Goal: Task Accomplishment & Management: Manage account settings

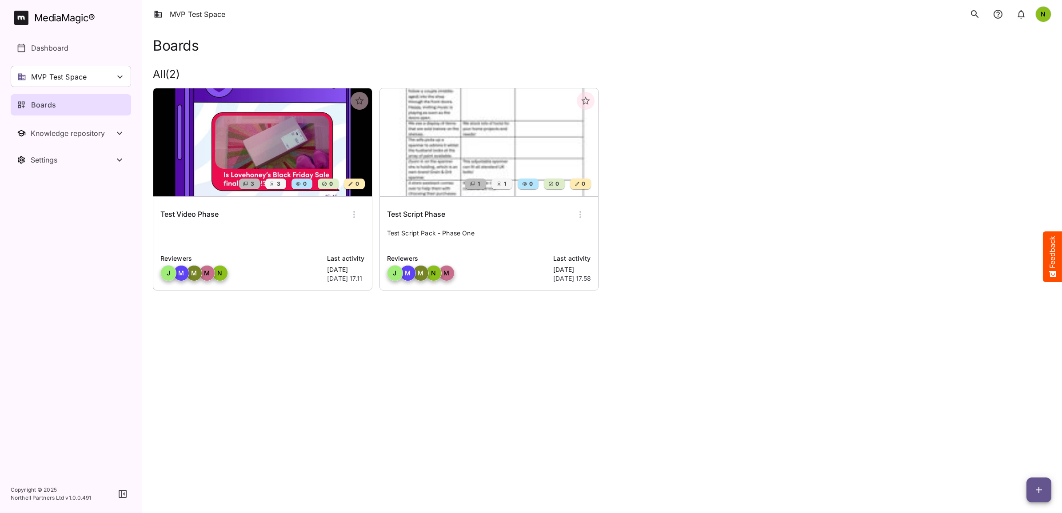
click at [472, 147] on img at bounding box center [489, 142] width 219 height 108
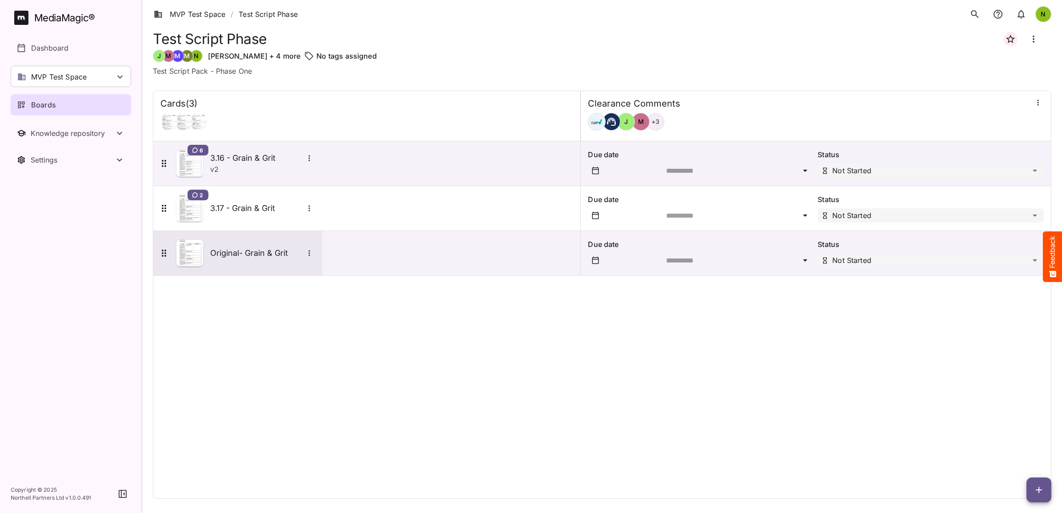
click at [256, 252] on h5 "Original- Grain & Grit" at bounding box center [256, 253] width 93 height 11
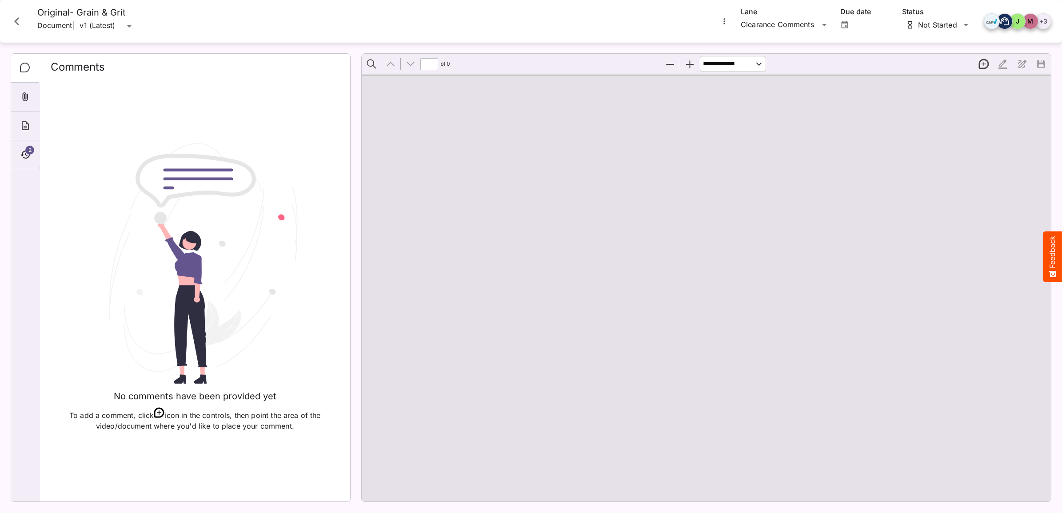
type input "*"
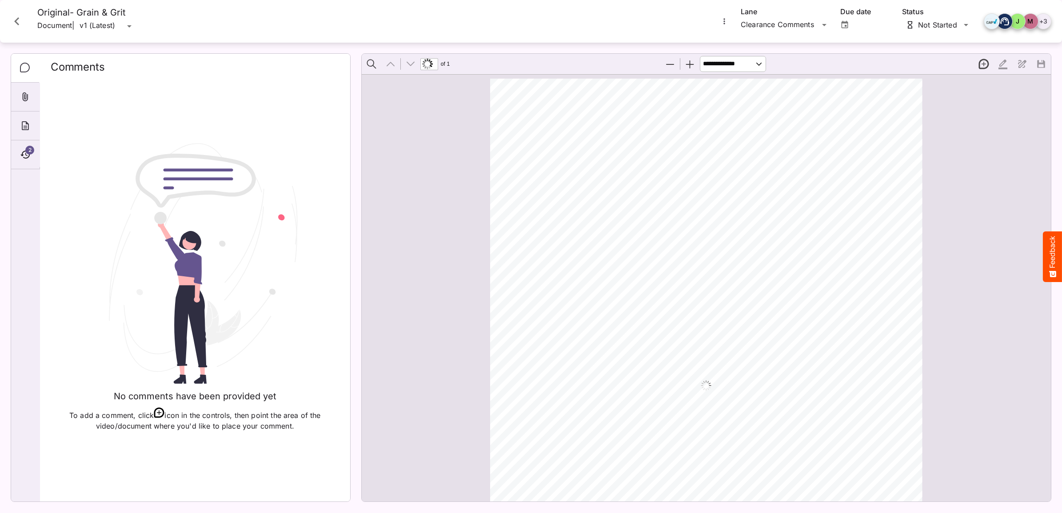
scroll to position [4, 0]
click at [14, 21] on icon "Close card" at bounding box center [17, 21] width 16 height 16
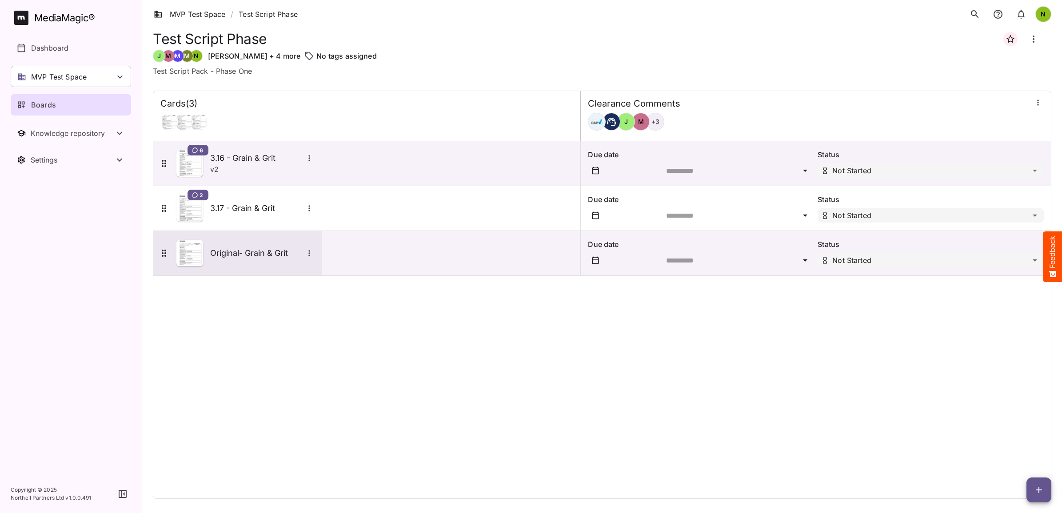
click at [310, 252] on icon "More options for Original- Grain & Grit" at bounding box center [309, 253] width 9 height 9
click at [435, 248] on div at bounding box center [531, 256] width 1062 height 513
click at [1033, 41] on icon "Board more options" at bounding box center [1034, 39] width 2 height 7
drag, startPoint x: 475, startPoint y: 61, endPoint x: 412, endPoint y: 85, distance: 67.1
click at [474, 61] on div at bounding box center [531, 256] width 1062 height 513
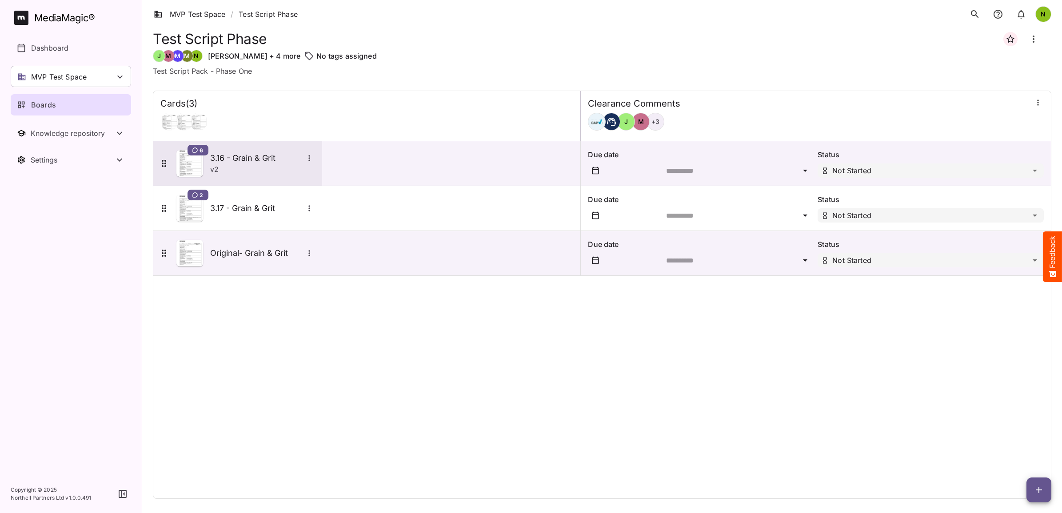
click at [243, 161] on h5 "3.16 - Grain & Grit" at bounding box center [256, 158] width 93 height 11
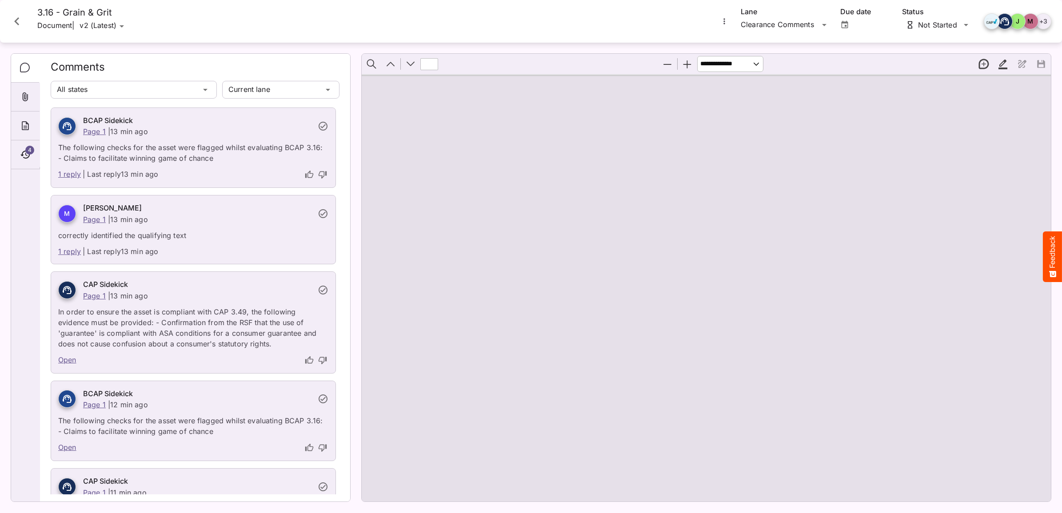
type input "*"
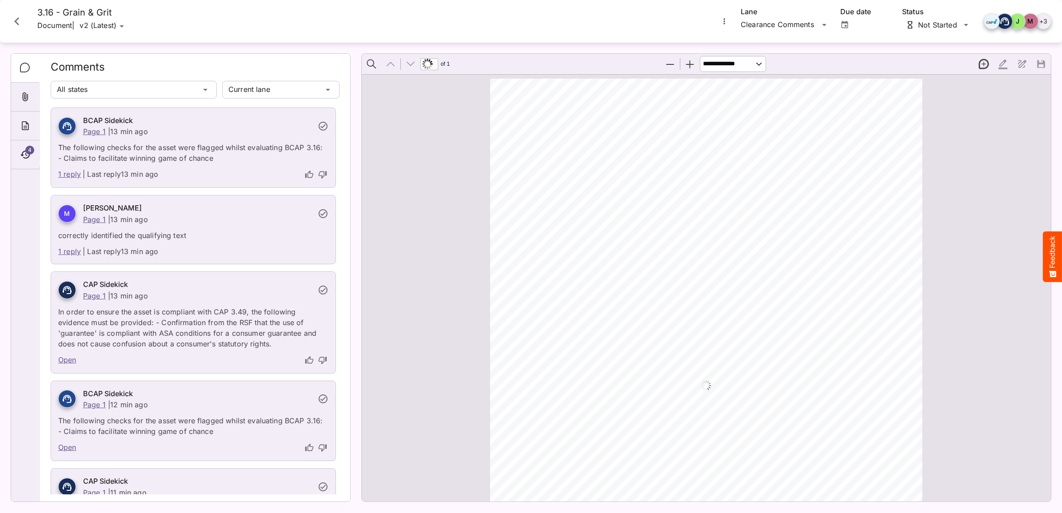
scroll to position [4, 0]
click at [661, 361] on icon "Page ⁨1⁩" at bounding box center [663, 362] width 5 height 3
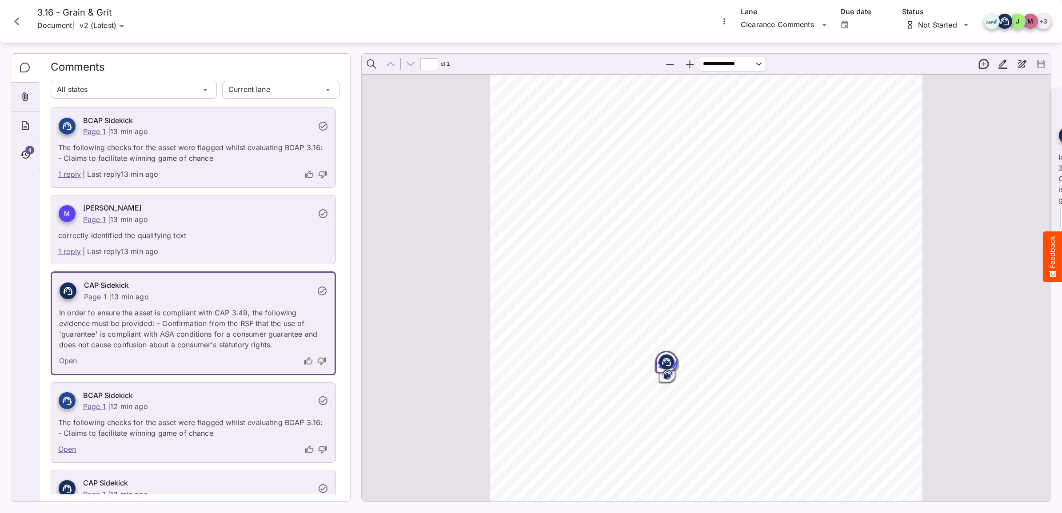
scroll to position [22, 0]
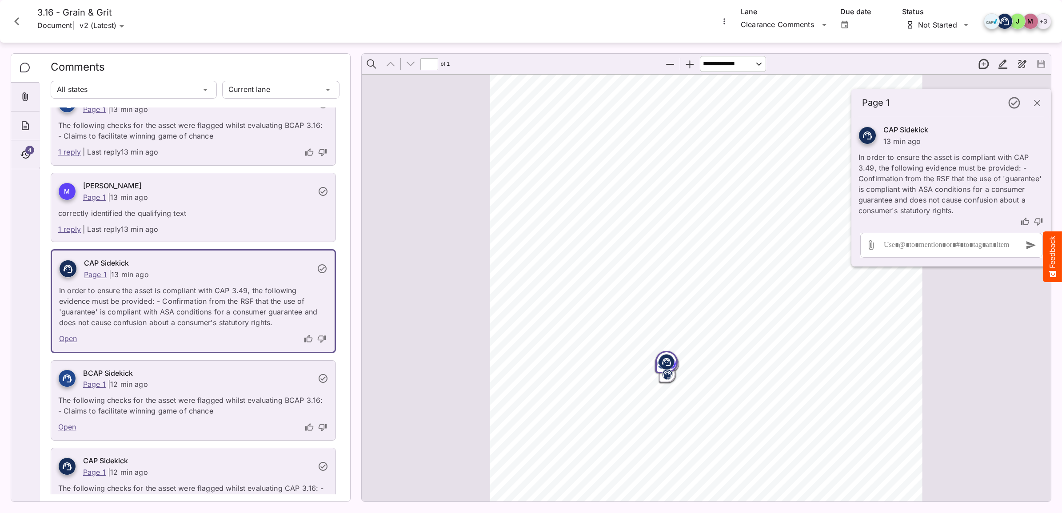
click at [448, 236] on div "ADVERTISER: Grain & Grit Hardware VERSION: BCAP 3.16 DURATION: 30 seconds DATE …" at bounding box center [706, 381] width 689 height 622
drag, startPoint x: 404, startPoint y: 190, endPoint x: 276, endPoint y: 48, distance: 192.0
click at [400, 185] on div "ADVERTISER: Grain & Grit Hardware VERSION: BCAP 3.16 DURATION: 30 seconds DATE …" at bounding box center [706, 381] width 689 height 622
click at [12, 19] on icon "Close card" at bounding box center [17, 21] width 16 height 16
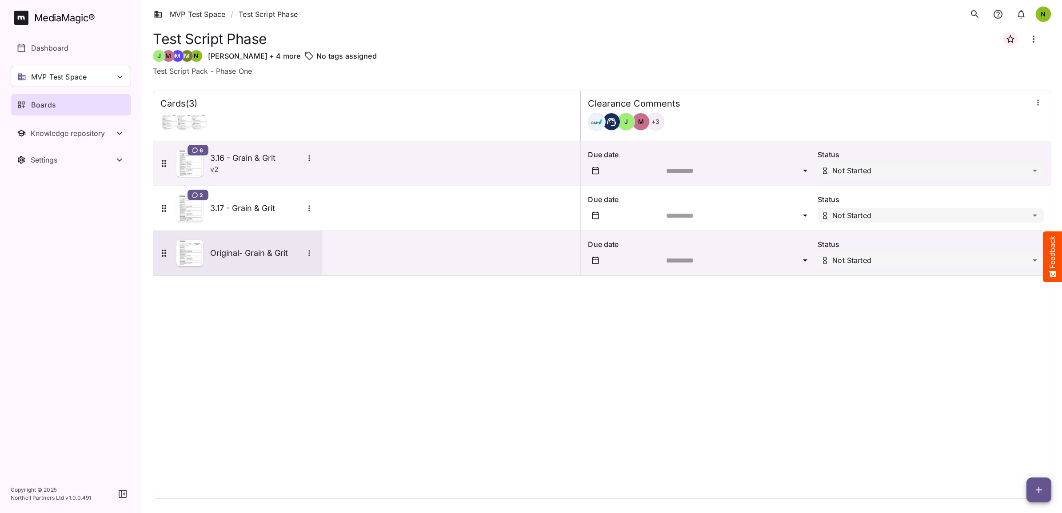
click at [310, 252] on icon "More options for Original- Grain & Grit" at bounding box center [309, 253] width 9 height 9
click at [267, 255] on div at bounding box center [531, 256] width 1062 height 513
click at [202, 255] on img at bounding box center [189, 253] width 27 height 27
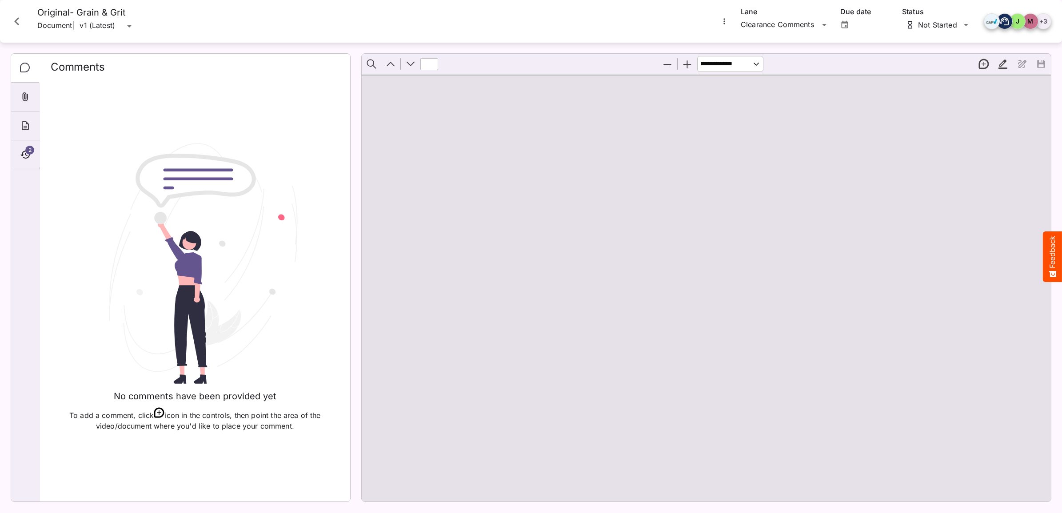
type input "*"
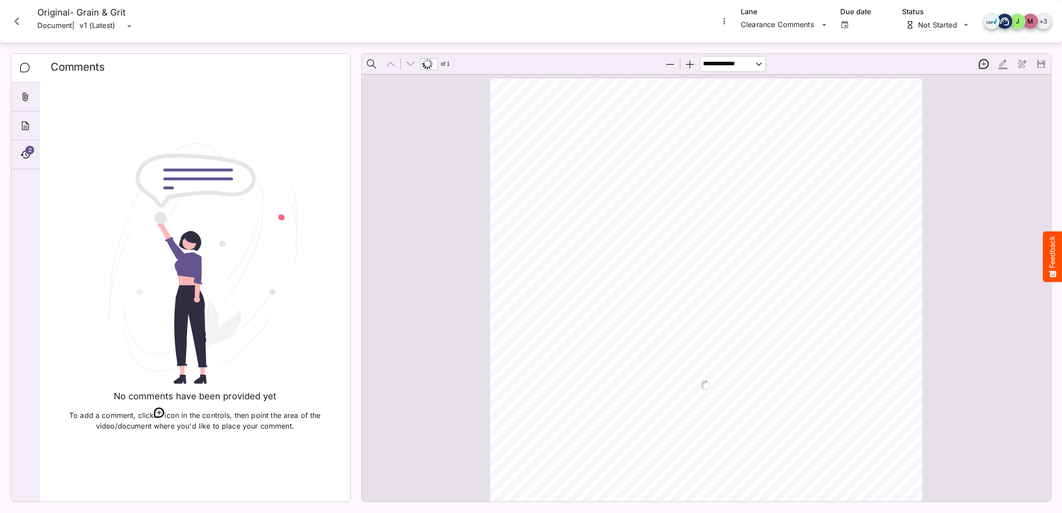
scroll to position [4, 0]
click at [27, 154] on icon "Timeline" at bounding box center [25, 154] width 11 height 11
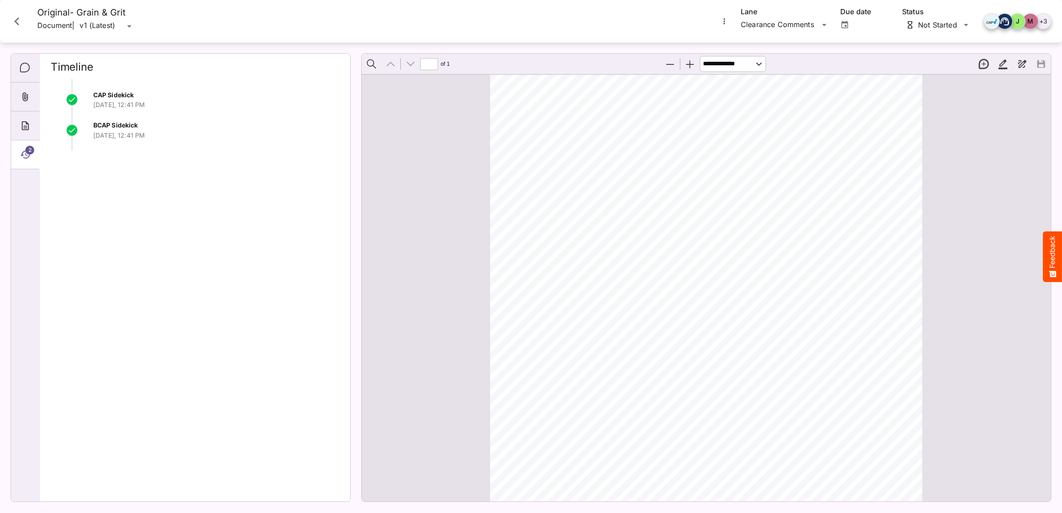
click at [30, 150] on span "2" at bounding box center [29, 150] width 9 height 9
click at [24, 125] on icon "About" at bounding box center [25, 125] width 11 height 11
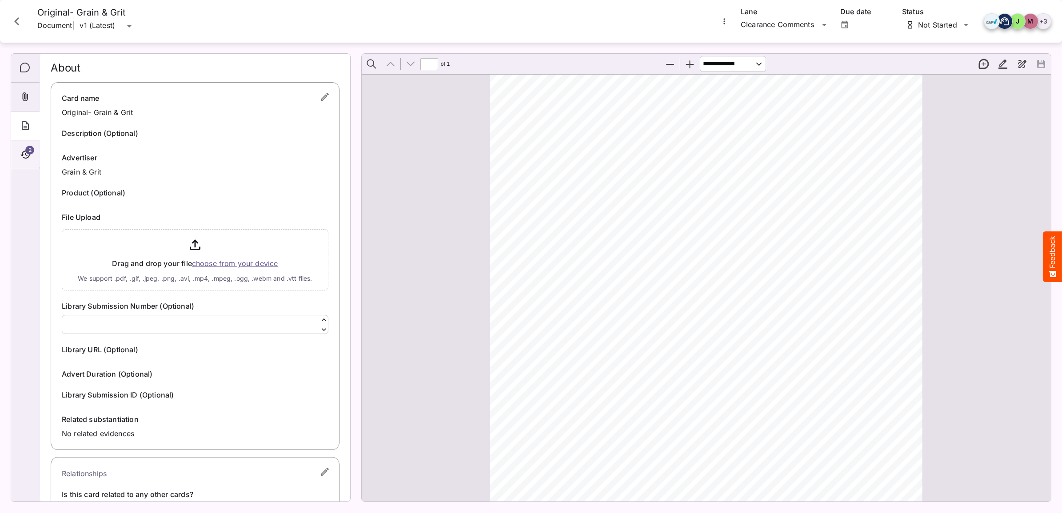
click at [27, 150] on span "2" at bounding box center [29, 150] width 9 height 9
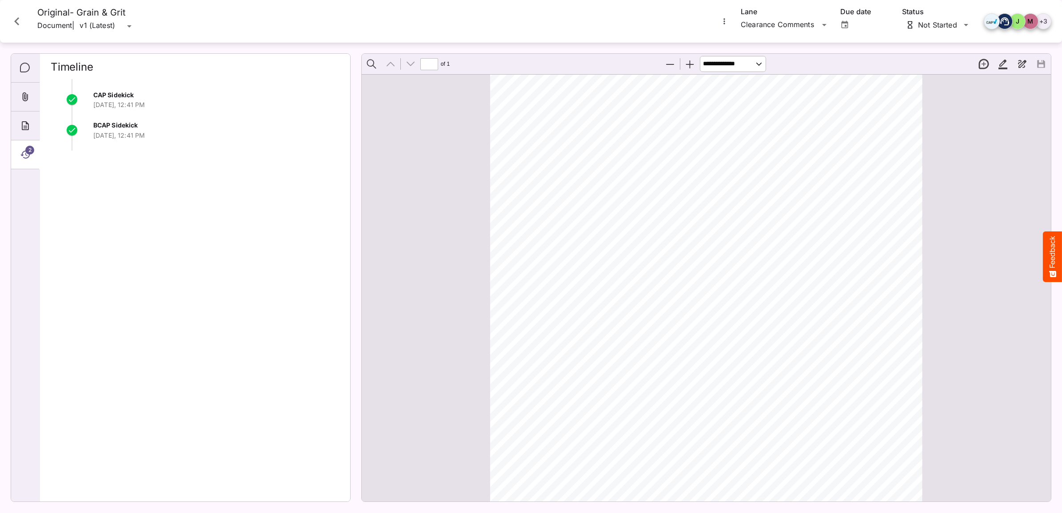
scroll to position [78, 0]
click at [940, 23] on div "MVP Test Space / Test Script Phase N MediaMagic ® Dashboard MVP Test Space Jo C…" at bounding box center [531, 254] width 1062 height 509
drag, startPoint x: 248, startPoint y: 179, endPoint x: 220, endPoint y: 163, distance: 32.2
click at [129, 96] on span "CAP Sidekick" at bounding box center [113, 95] width 40 height 8
click at [24, 64] on icon "Comments" at bounding box center [25, 68] width 11 height 11
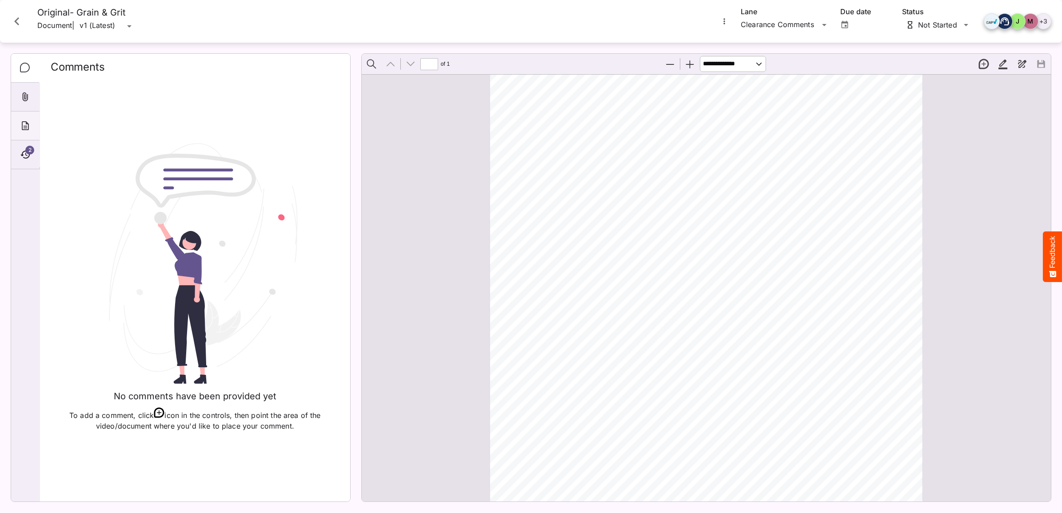
click at [24, 128] on icon "About" at bounding box center [25, 125] width 7 height 9
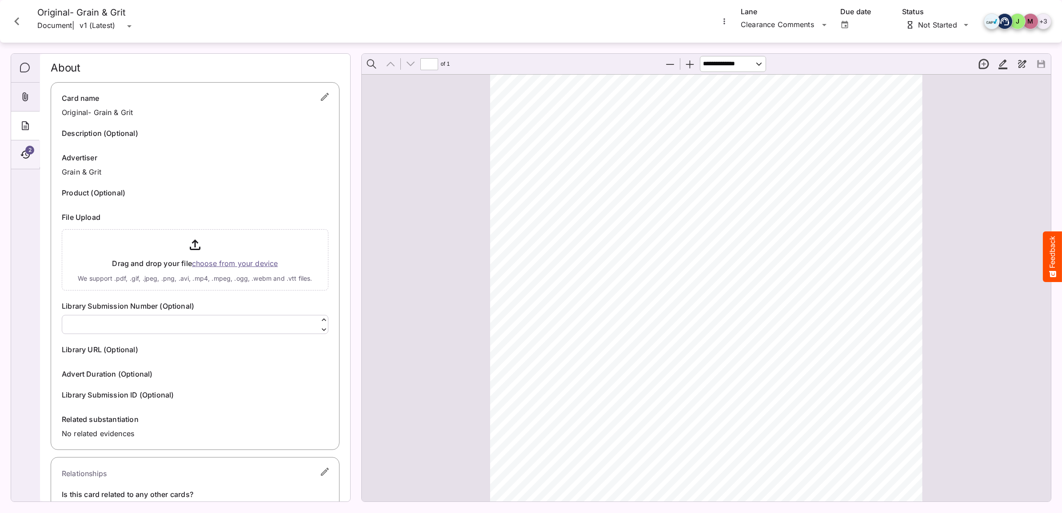
click at [29, 150] on span "2" at bounding box center [29, 150] width 9 height 9
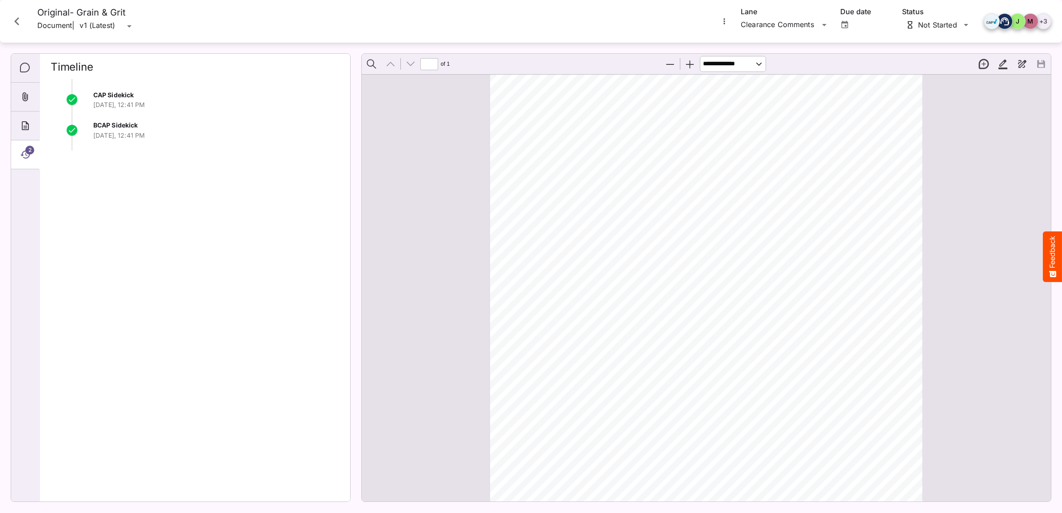
click at [112, 94] on span "CAP Sidekick" at bounding box center [113, 95] width 40 height 8
click at [106, 140] on div "BCAP Sidekick [DATE], 12:41 PM" at bounding box center [195, 135] width 289 height 31
click at [965, 241] on div "ADVERTISER: Grain & Grit Hardware VERSION: original DURATION: 30 seconds DATE O…" at bounding box center [706, 307] width 689 height 622
click at [32, 149] on span "2" at bounding box center [29, 150] width 9 height 9
drag, startPoint x: 136, startPoint y: 126, endPoint x: 121, endPoint y: 96, distance: 32.8
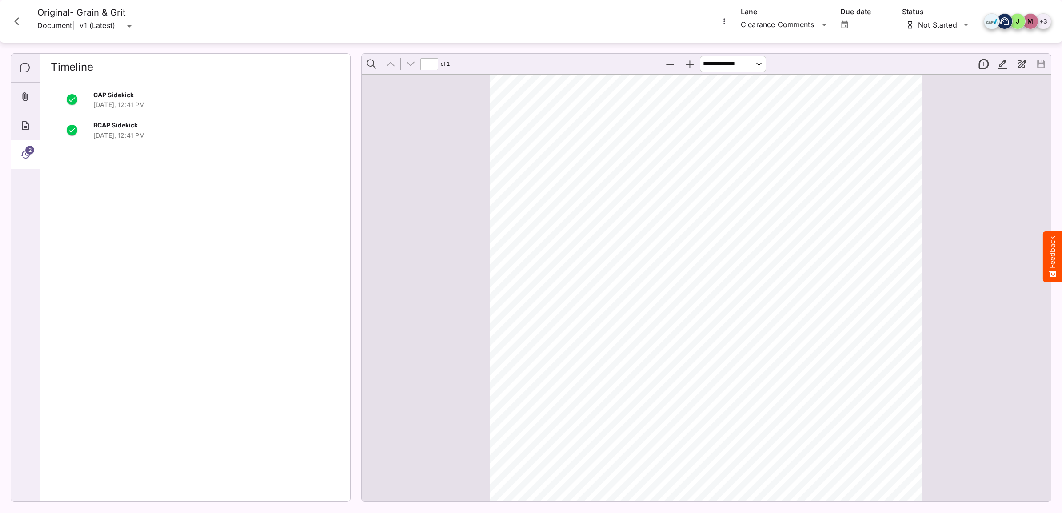
click at [134, 124] on span "BCAP Sidekick" at bounding box center [115, 125] width 44 height 8
click at [28, 97] on icon "Attachments" at bounding box center [25, 97] width 11 height 11
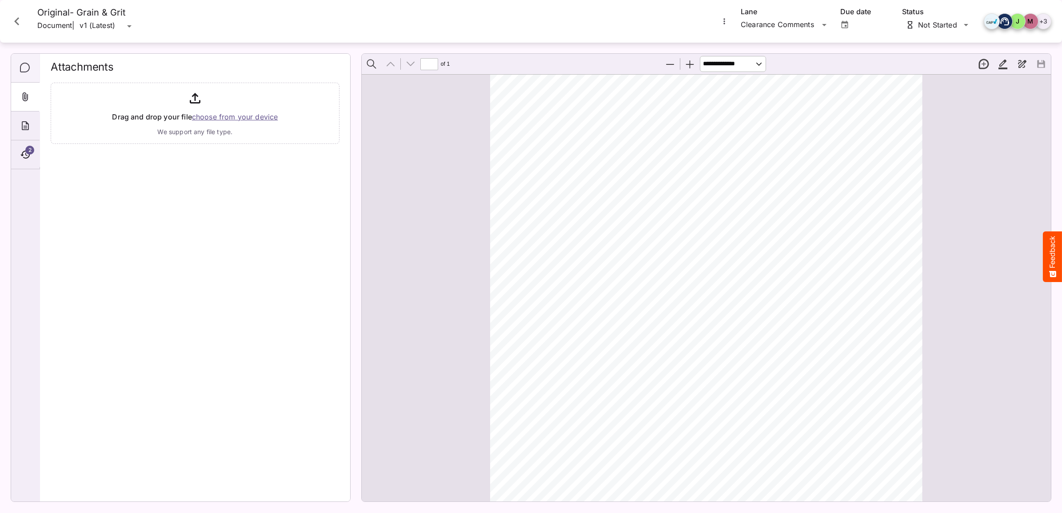
click at [29, 65] on icon "Comments" at bounding box center [25, 68] width 11 height 11
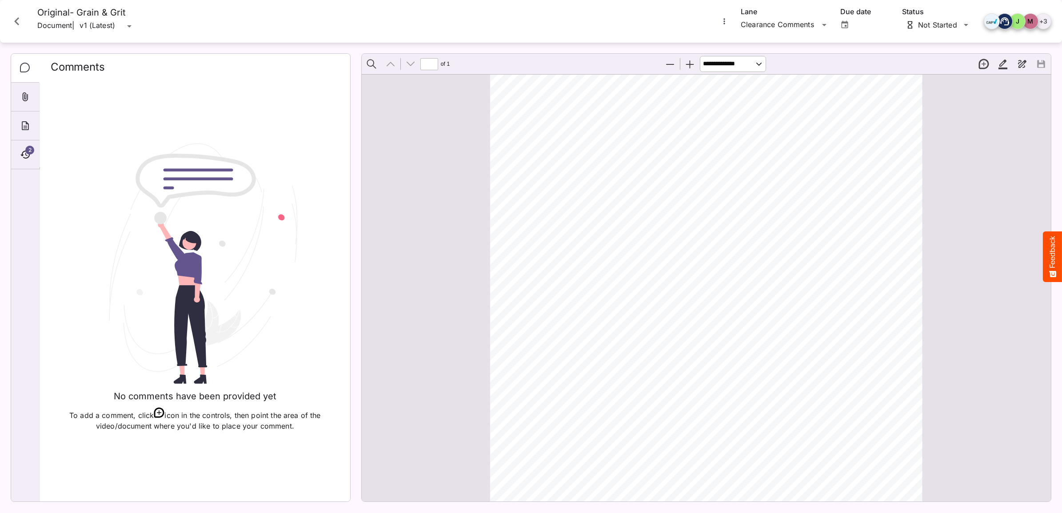
drag, startPoint x: 14, startPoint y: 24, endPoint x: 17, endPoint y: 36, distance: 13.3
click at [14, 24] on icon "Close card" at bounding box center [17, 21] width 16 height 16
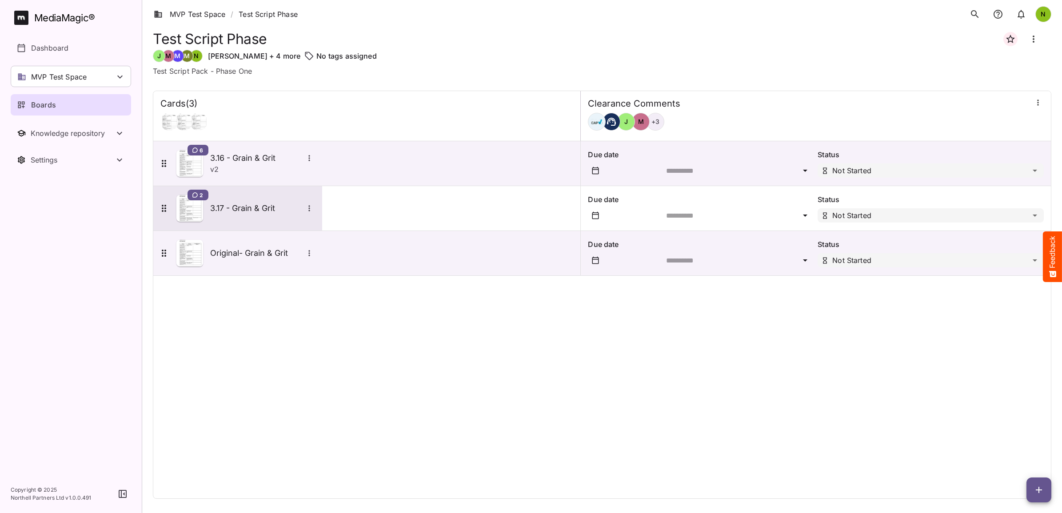
click at [286, 211] on h5 "3.17 - Grain & Grit" at bounding box center [256, 208] width 93 height 11
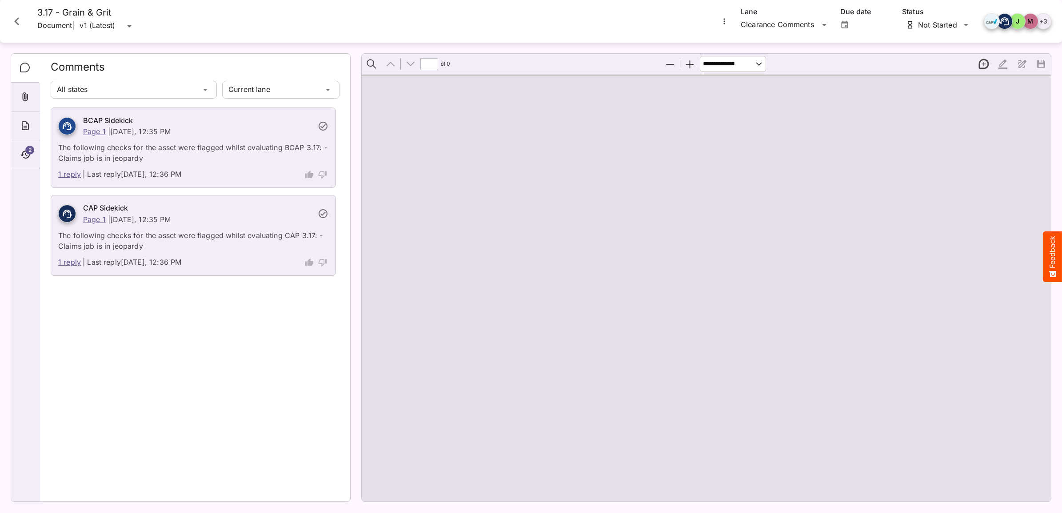
type input "*"
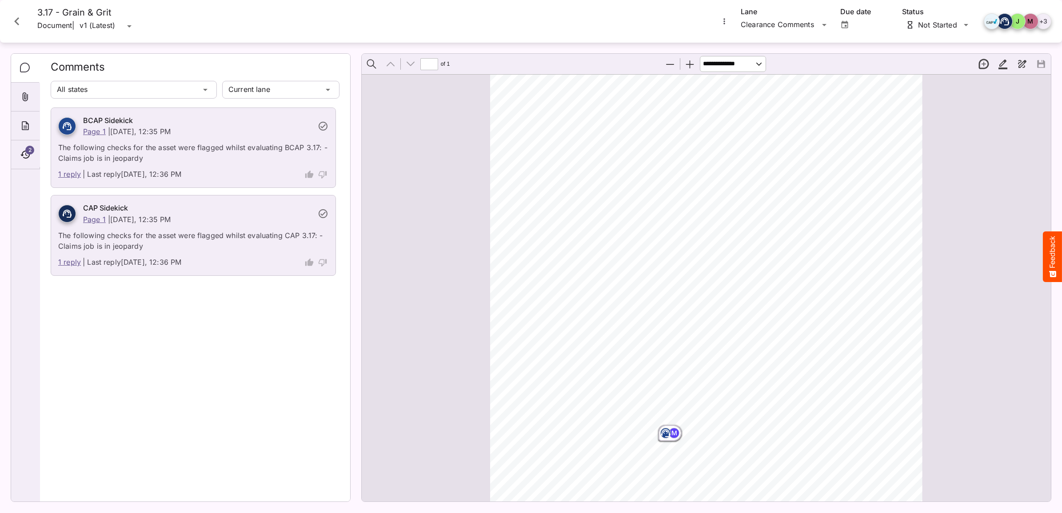
scroll to position [152, 0]
click at [669, 389] on div "M" at bounding box center [674, 389] width 11 height 11
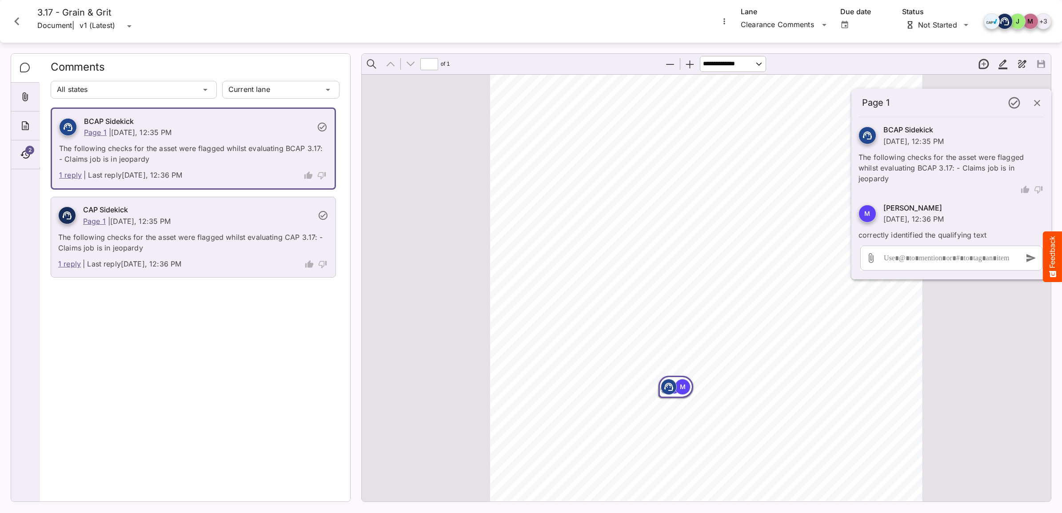
drag, startPoint x: 679, startPoint y: 385, endPoint x: 680, endPoint y: 404, distance: 18.3
click at [683, 410] on div "ADVERTISER: Grain & Grit Hardware VERSION: BCAP 3.1 7 DURATION: 30 seconds DATE…" at bounding box center [706, 233] width 440 height 622
click at [703, 407] on span "We need your purchase," at bounding box center [704, 405] width 92 height 9
click at [674, 388] on div "M" at bounding box center [678, 387] width 34 height 16
click at [960, 364] on div "ADVERTISER: Grain & Grit Hardware VERSION: BCAP 3.1 7 DURATION: 30 seconds DATE…" at bounding box center [706, 233] width 689 height 622
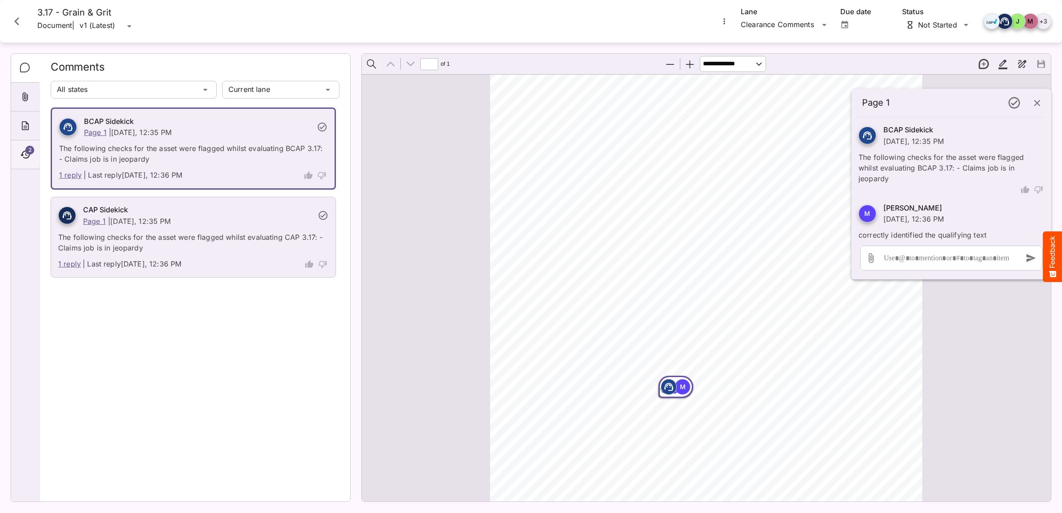
click at [21, 155] on icon "Timeline" at bounding box center [25, 154] width 11 height 11
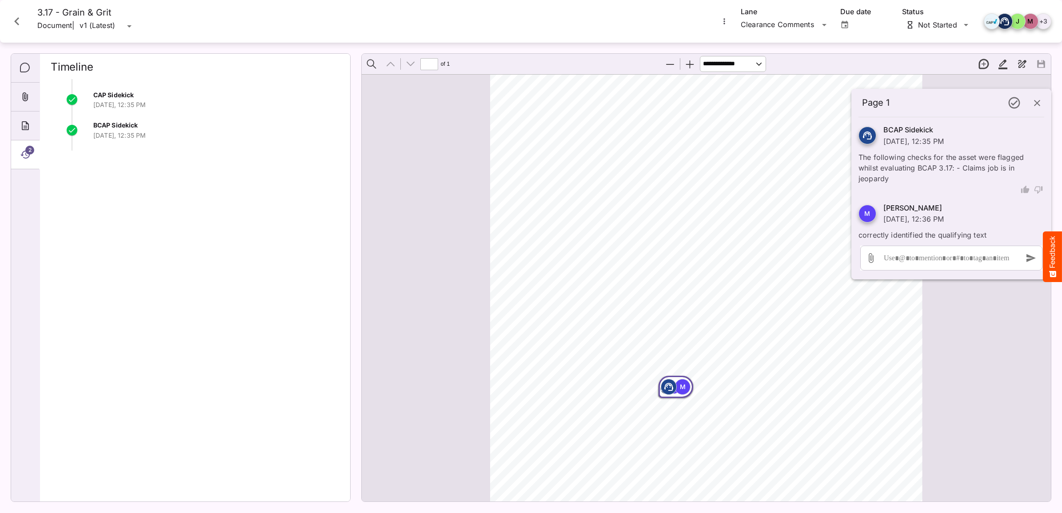
click at [19, 21] on icon "Close card" at bounding box center [17, 21] width 16 height 16
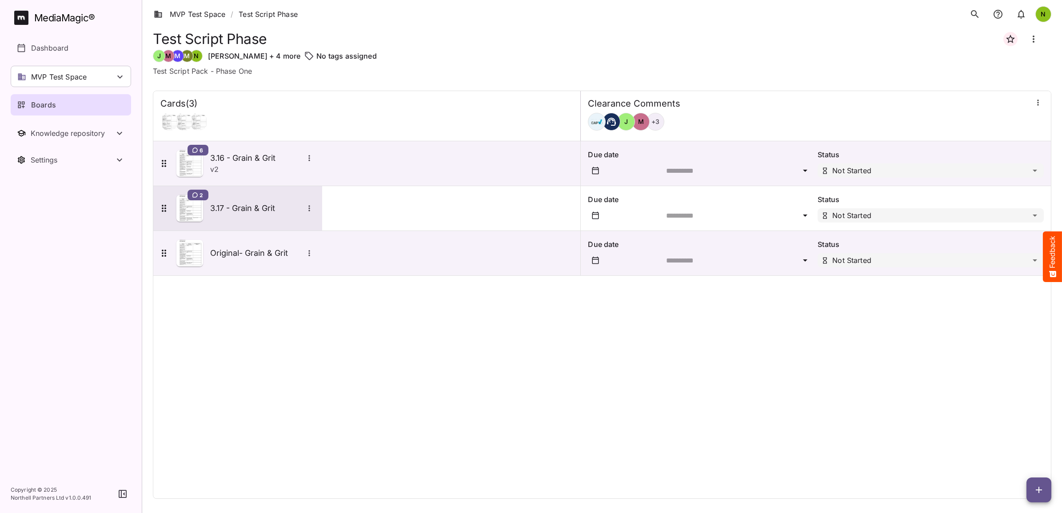
click at [247, 209] on h5 "3.17 - Grain & Grit" at bounding box center [256, 208] width 93 height 11
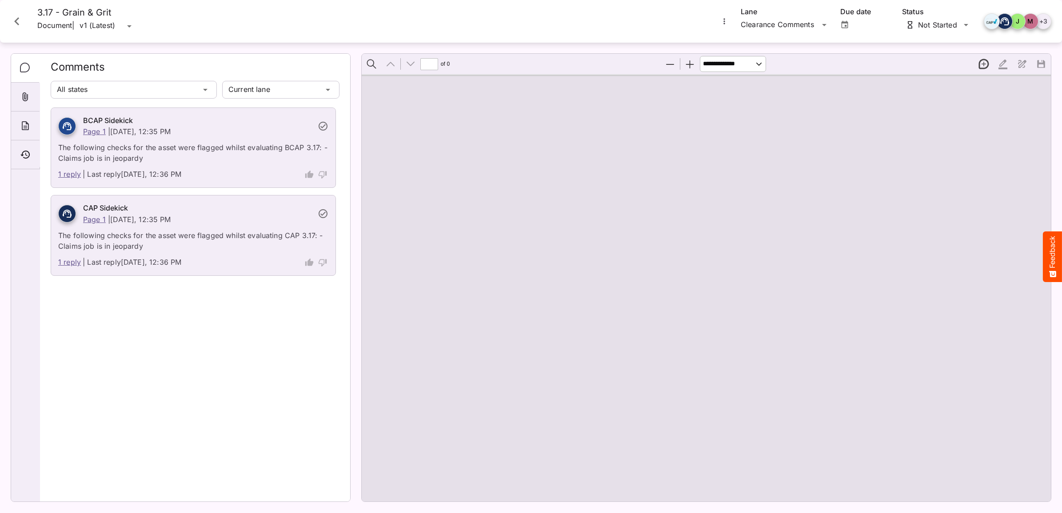
type input "*"
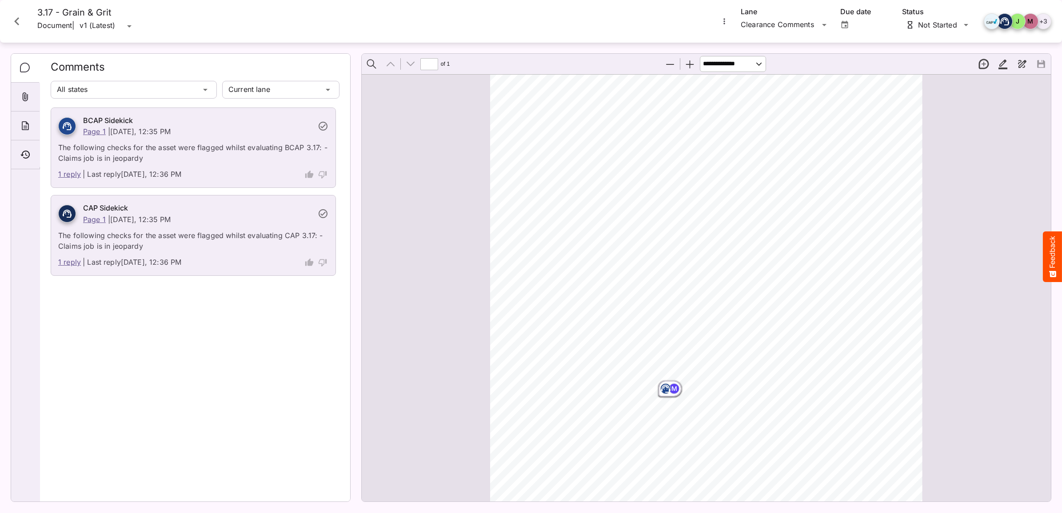
click at [14, 15] on icon "Close card" at bounding box center [17, 21] width 16 height 16
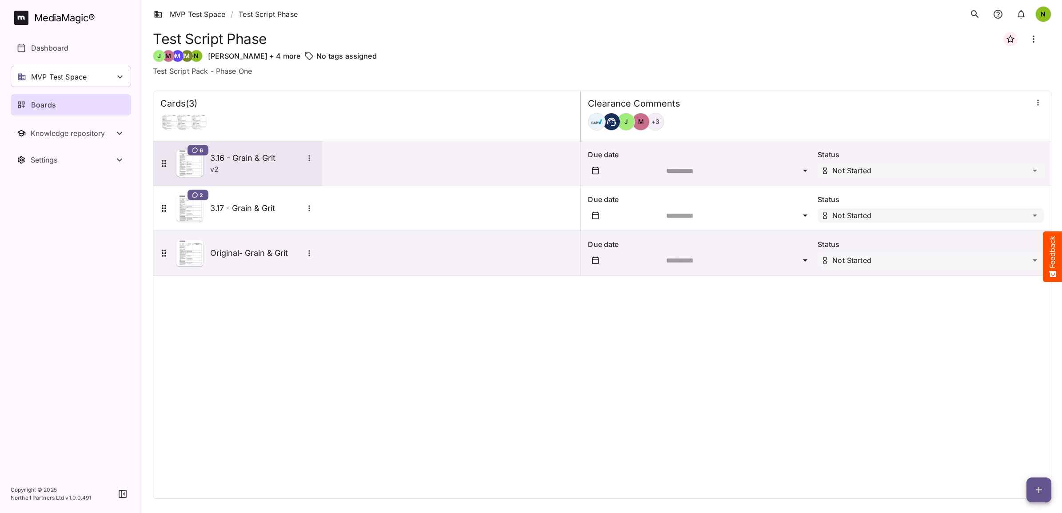
click at [256, 159] on h5 "3.16 - Grain & Grit" at bounding box center [256, 158] width 93 height 11
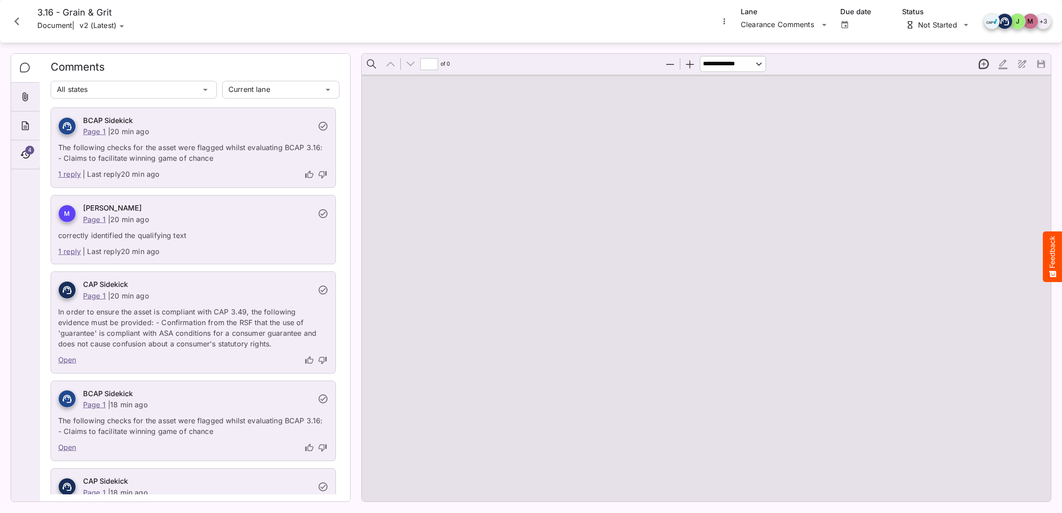
type input "*"
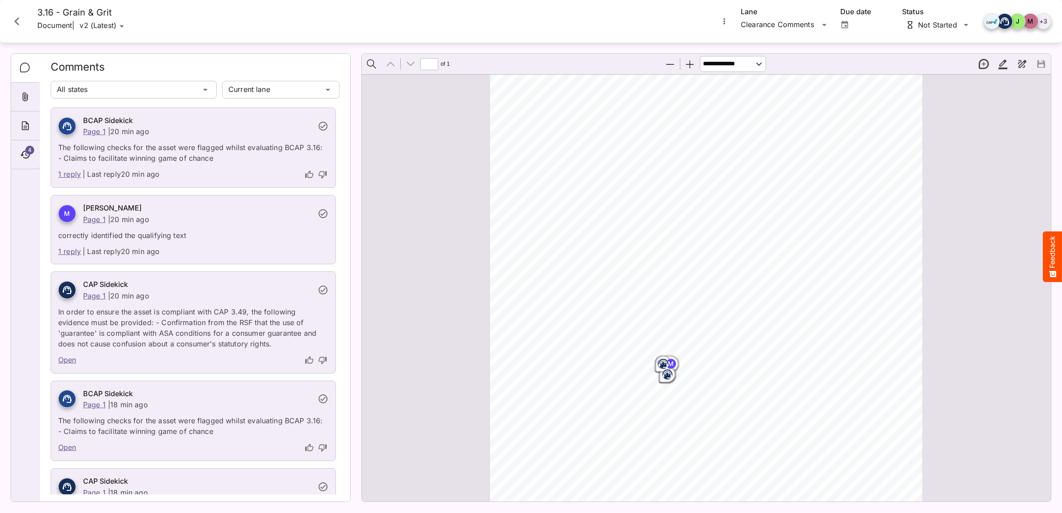
click at [1000, 212] on div "ADVERTISER: Grain & Grit Hardware VERSION: BCAP 3.16 DURATION: 30 seconds DATE …" at bounding box center [706, 381] width 689 height 622
click at [14, 20] on icon "Close card" at bounding box center [17, 21] width 16 height 16
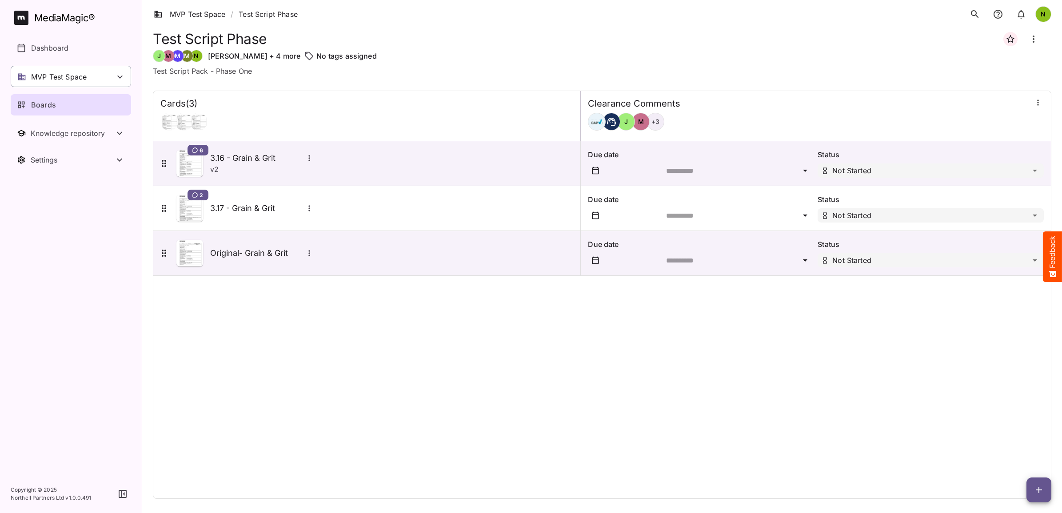
click at [43, 78] on p "MVP Test Space" at bounding box center [59, 77] width 56 height 11
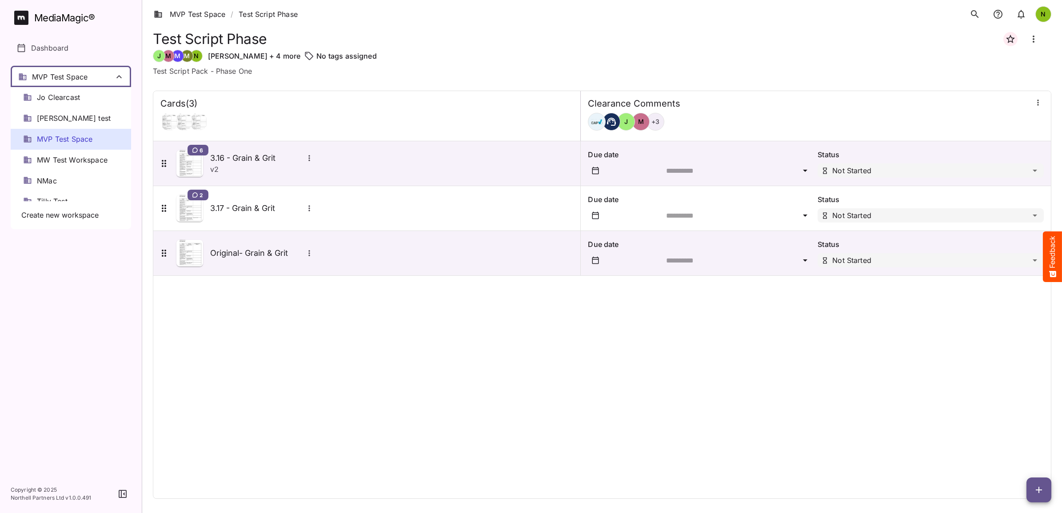
click at [263, 160] on div at bounding box center [531, 256] width 1062 height 513
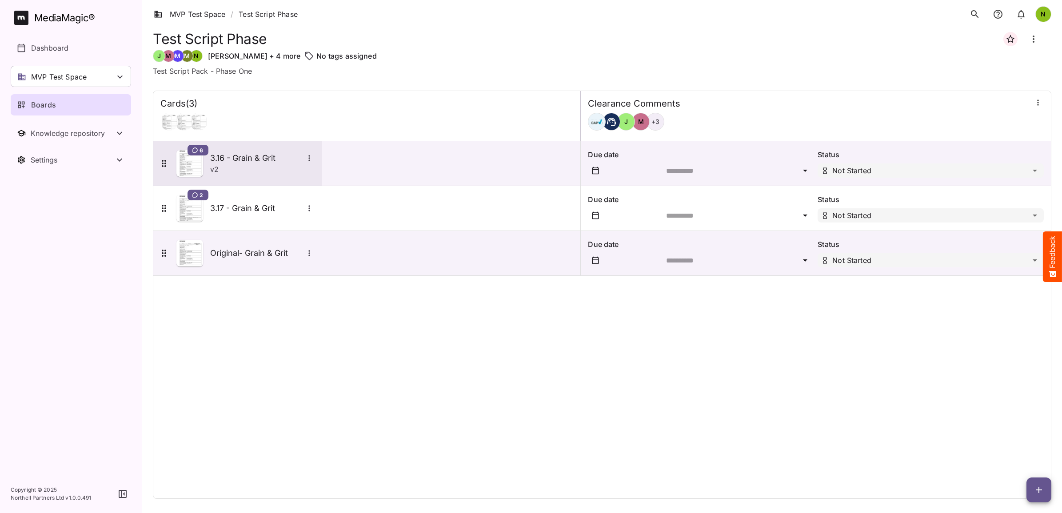
click at [260, 159] on h5 "3.16 - Grain & Grit" at bounding box center [256, 158] width 93 height 11
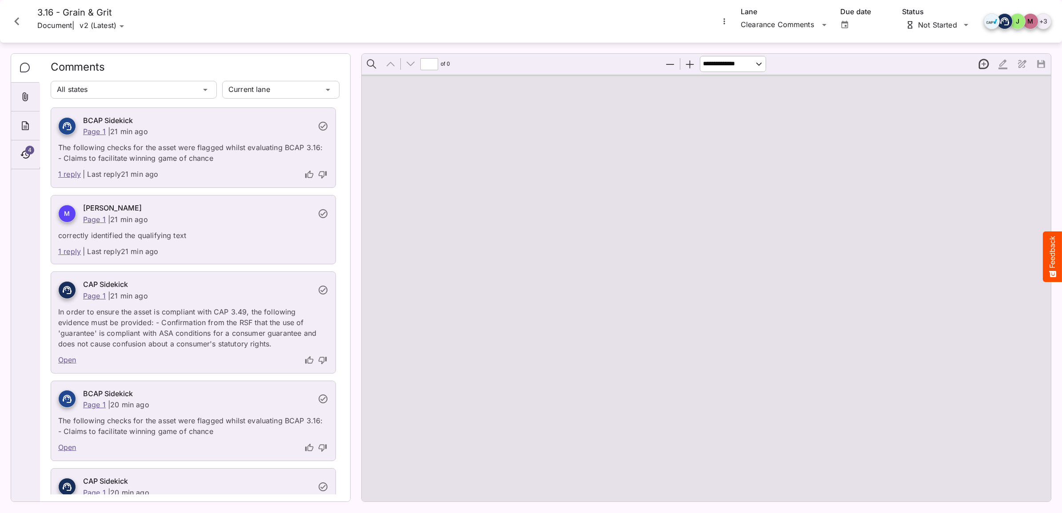
type input "*"
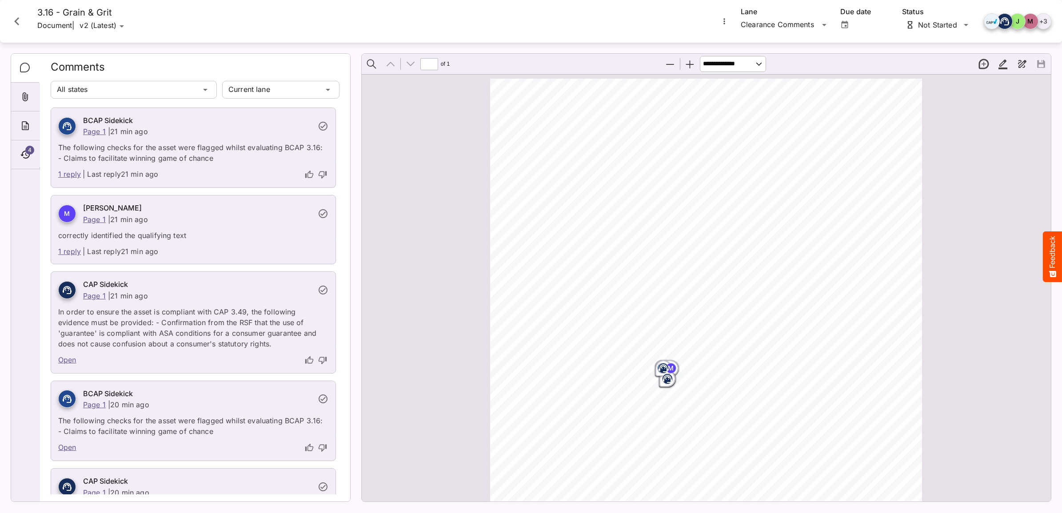
scroll to position [4, 0]
click at [200, 90] on div "MVP Test Space / Test Script Phase N MediaMagic ® Dashboard MVP Test Space Jo C…" at bounding box center [531, 254] width 1062 height 509
click at [276, 89] on div "Current lane All lanes MVP Test Space / Test Script Phase N MediaMagic ® Dashbo…" at bounding box center [531, 254] width 1062 height 509
click at [289, 134] on p "All lanes" at bounding box center [280, 130] width 103 height 11
click at [16, 21] on icon "Close card" at bounding box center [16, 21] width 5 height 8
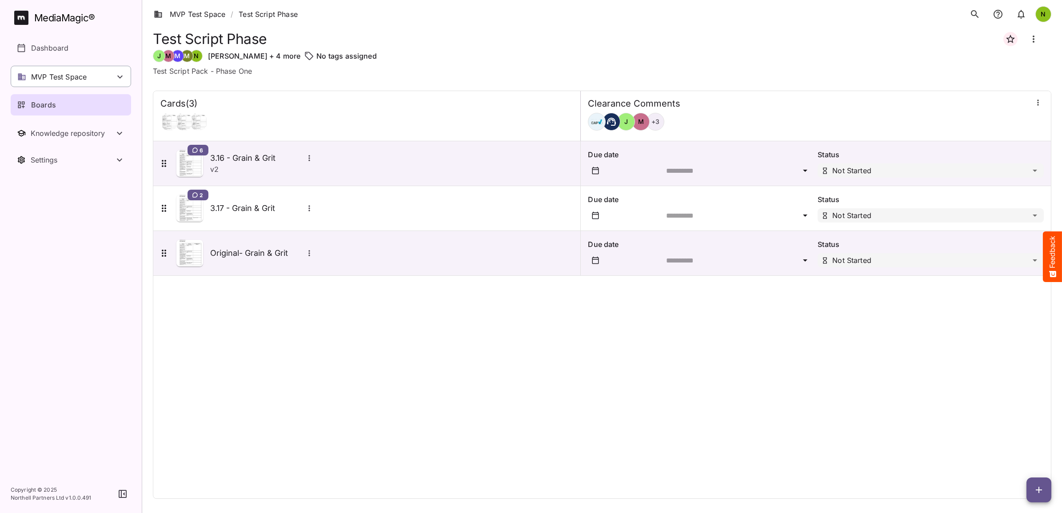
click at [62, 77] on p "MVP Test Space" at bounding box center [59, 77] width 56 height 11
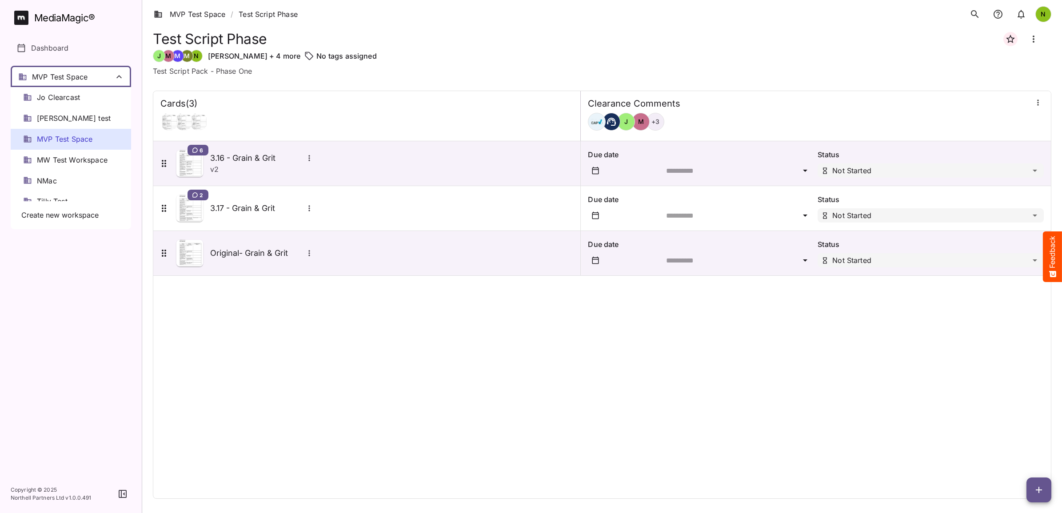
click at [56, 134] on span "MVP Test Space" at bounding box center [65, 139] width 56 height 10
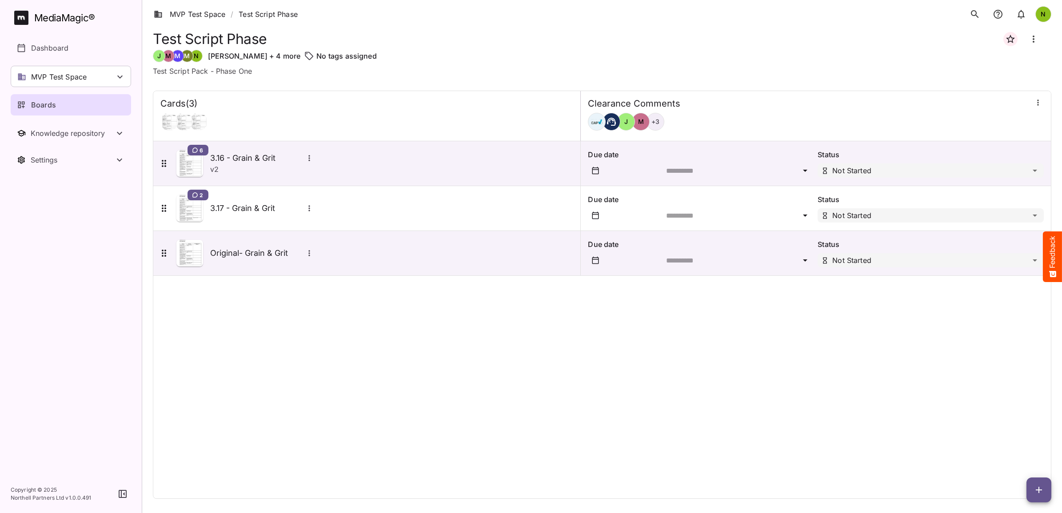
click at [51, 102] on p "Boards" at bounding box center [43, 105] width 25 height 11
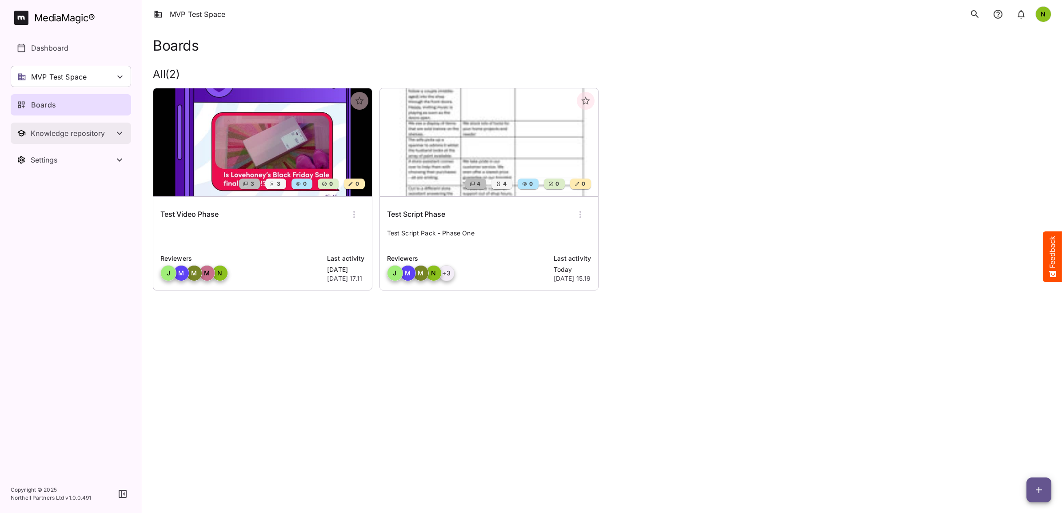
click at [77, 132] on div "Knowledge repository" at bounding box center [73, 133] width 84 height 9
click at [56, 232] on div "Settings" at bounding box center [73, 234] width 84 height 9
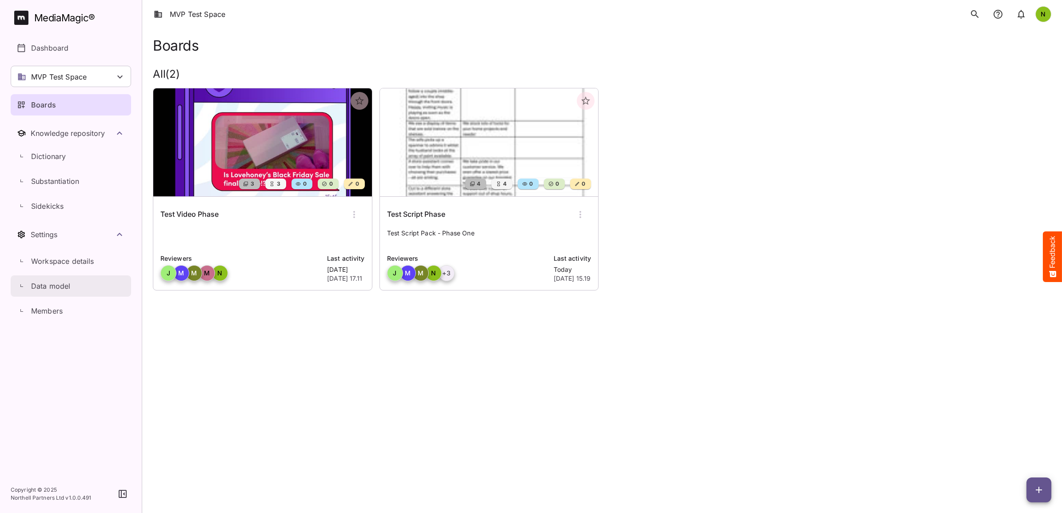
click at [54, 285] on p "Data model" at bounding box center [51, 286] width 40 height 11
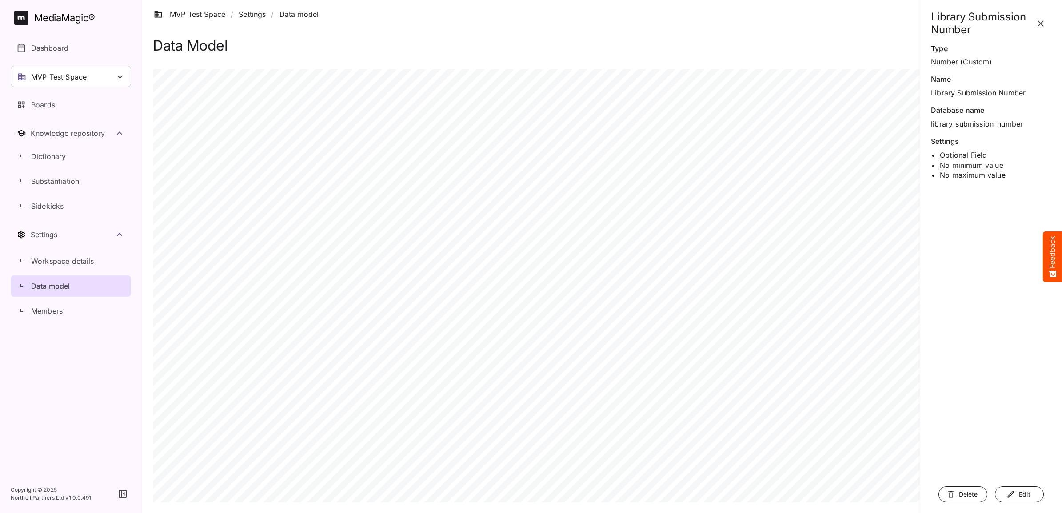
click at [962, 496] on span "Delete" at bounding box center [963, 494] width 23 height 11
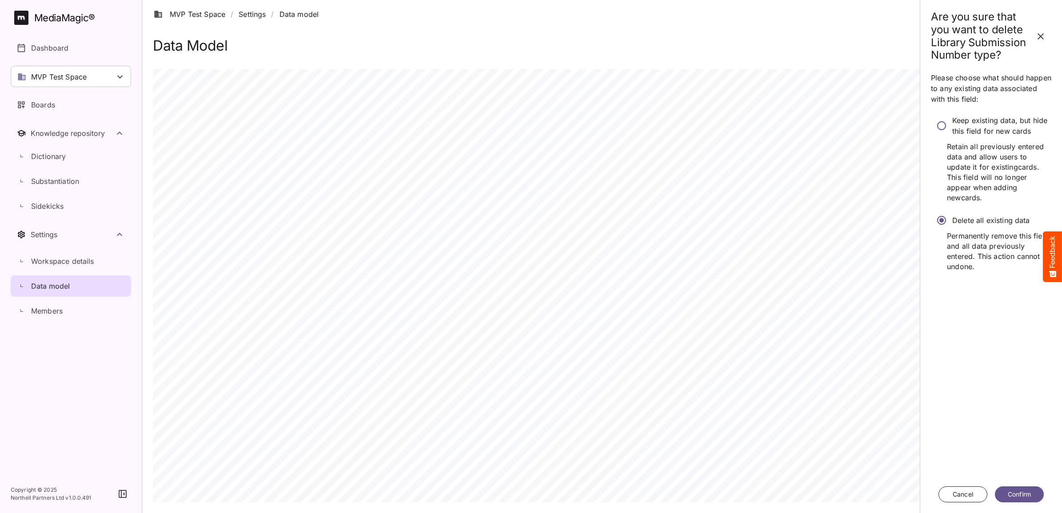
click at [1012, 492] on span "Confirm" at bounding box center [1020, 494] width 24 height 11
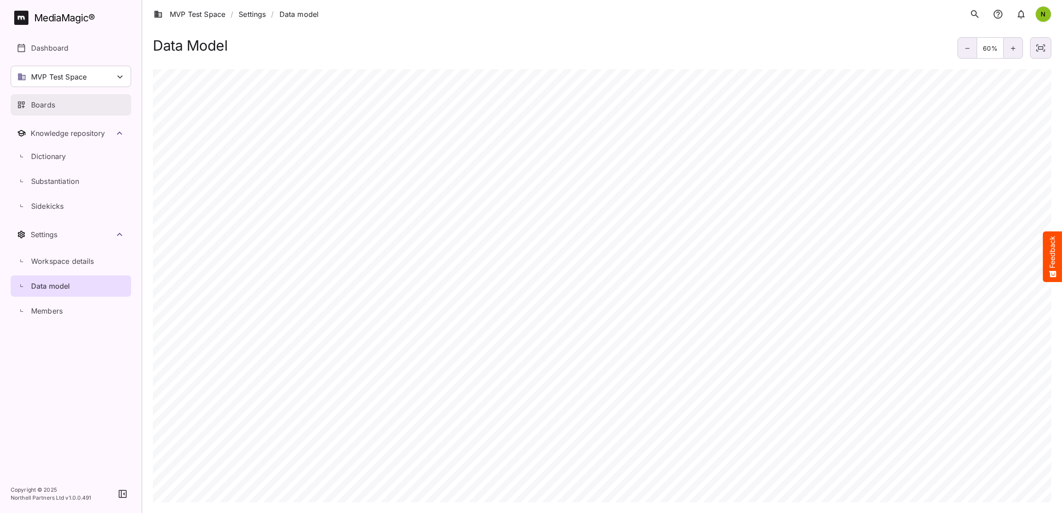
click at [44, 105] on p "Boards" at bounding box center [43, 105] width 24 height 11
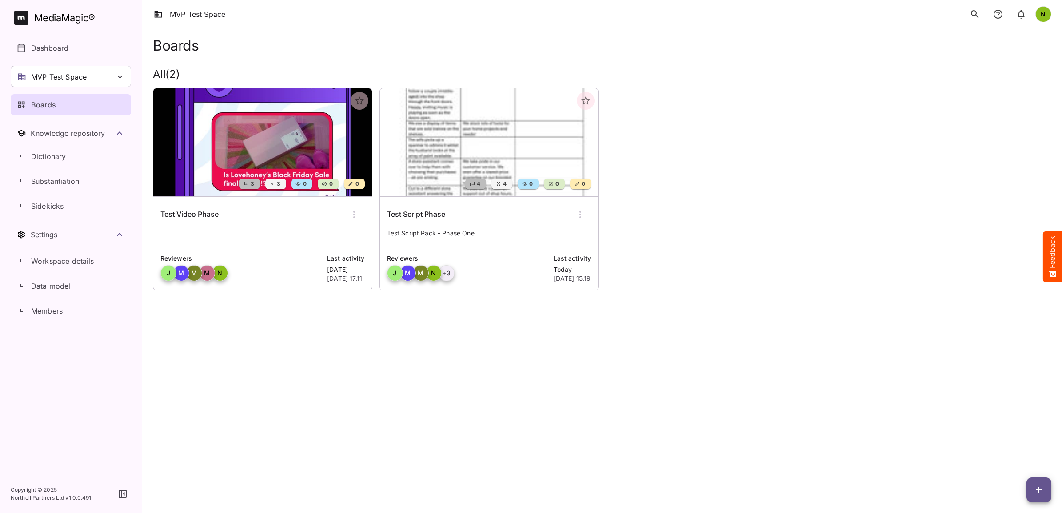
click at [432, 168] on img at bounding box center [489, 142] width 219 height 108
